Goal: Navigation & Orientation: Find specific page/section

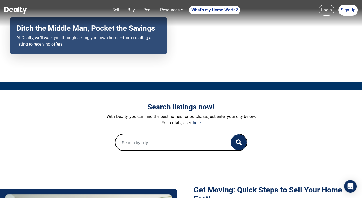
scroll to position [48, 0]
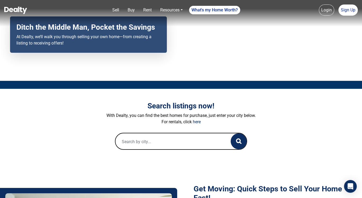
click at [153, 140] on input "text" at bounding box center [167, 141] width 105 height 17
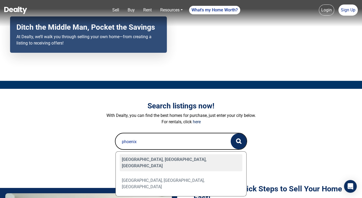
click at [152, 157] on div "[GEOGRAPHIC_DATA], [GEOGRAPHIC_DATA], [GEOGRAPHIC_DATA]" at bounding box center [181, 162] width 123 height 17
type input "[GEOGRAPHIC_DATA], [GEOGRAPHIC_DATA], [GEOGRAPHIC_DATA]"
click at [180, 159] on div "[GEOGRAPHIC_DATA], [GEOGRAPHIC_DATA], [GEOGRAPHIC_DATA]" at bounding box center [181, 162] width 123 height 17
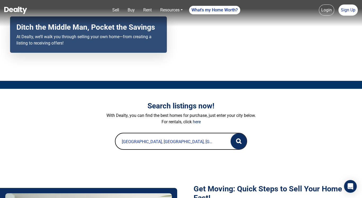
click at [235, 142] on button "button" at bounding box center [239, 141] width 16 height 16
